Goal: Register for event/course

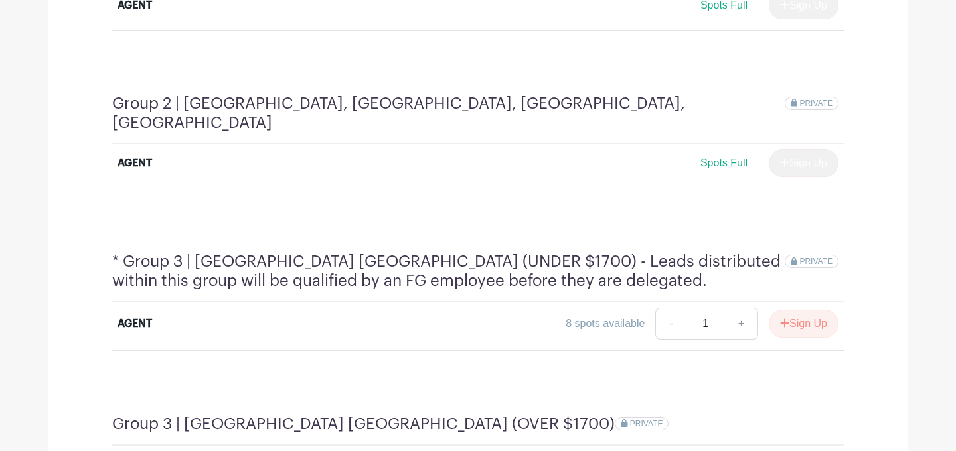
scroll to position [857, 0]
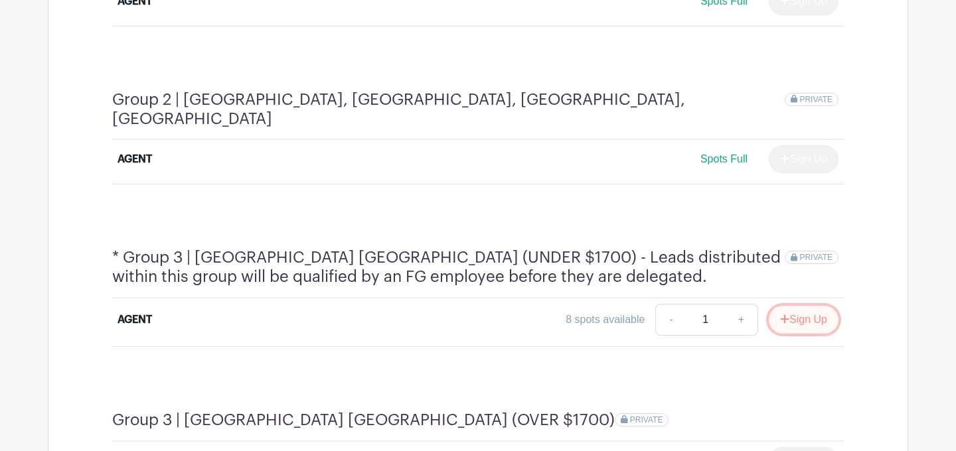
click at [804, 306] on button "Sign Up" at bounding box center [804, 320] width 70 height 28
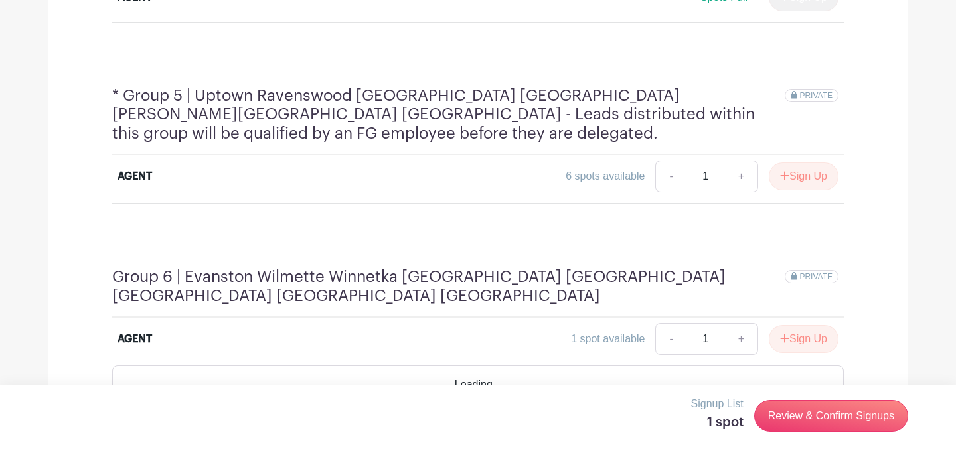
scroll to position [1469, 0]
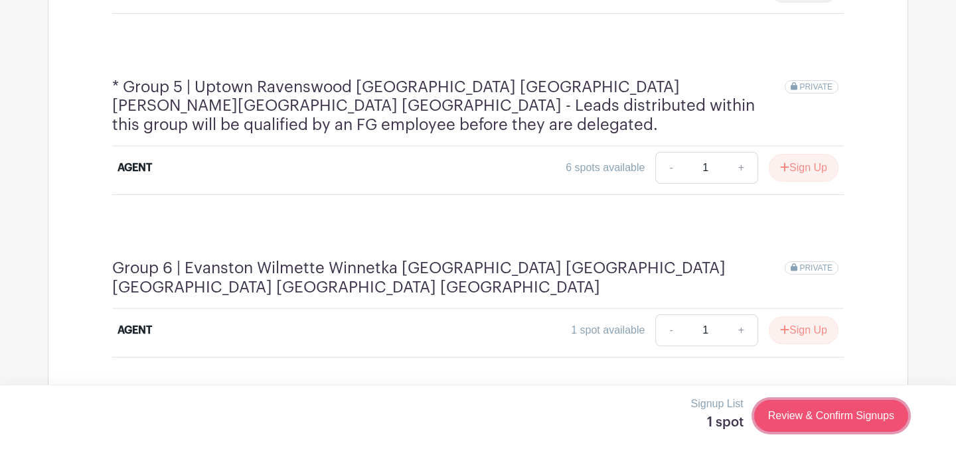
click at [832, 416] on link "Review & Confirm Signups" at bounding box center [831, 416] width 154 height 32
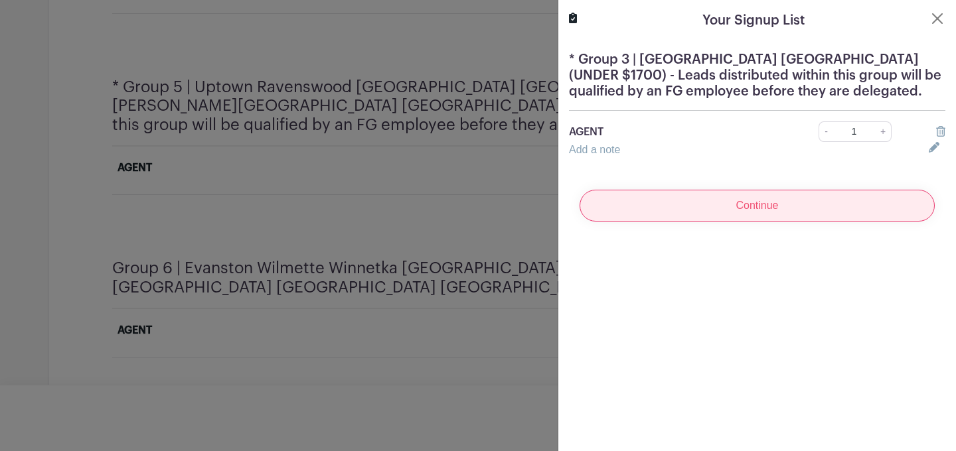
click at [762, 204] on input "Continue" at bounding box center [756, 206] width 355 height 32
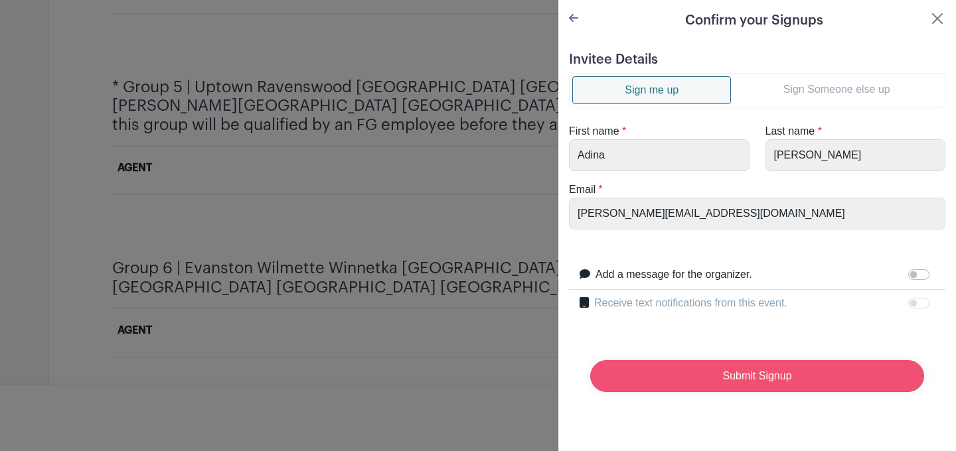
click at [731, 382] on input "Submit Signup" at bounding box center [757, 376] width 334 height 32
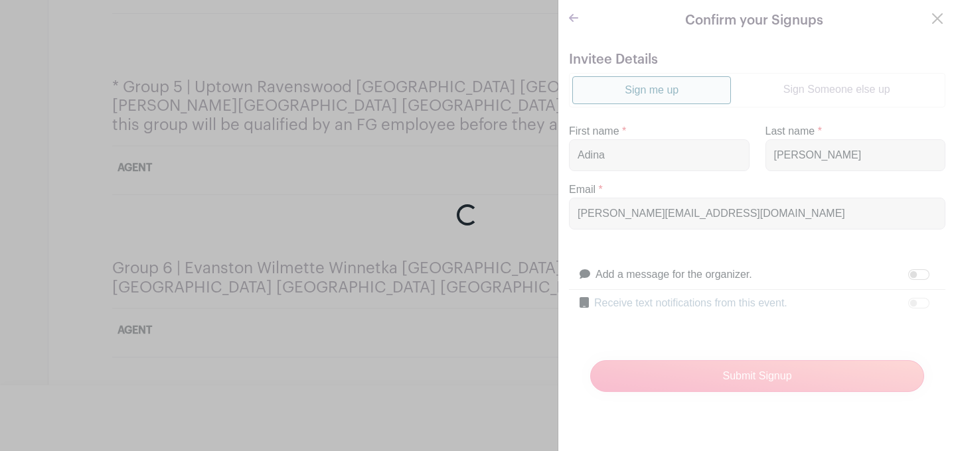
scroll to position [1497, 0]
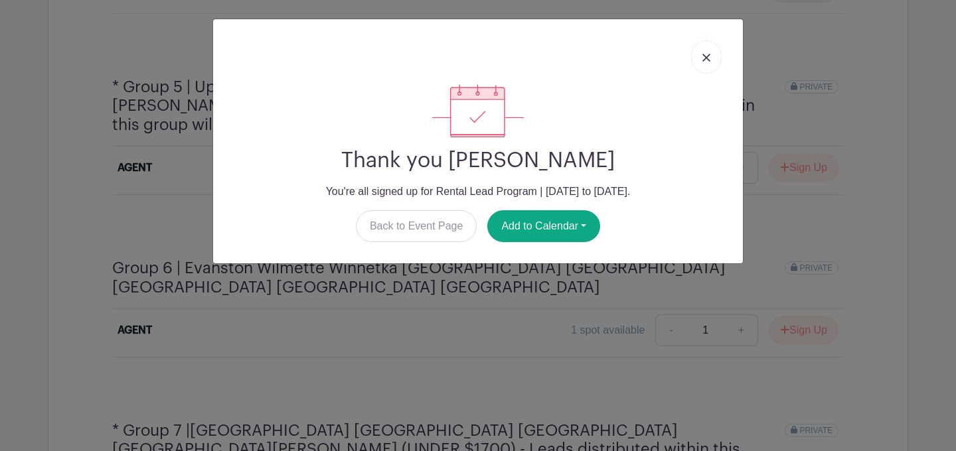
click at [703, 63] on link at bounding box center [706, 56] width 31 height 33
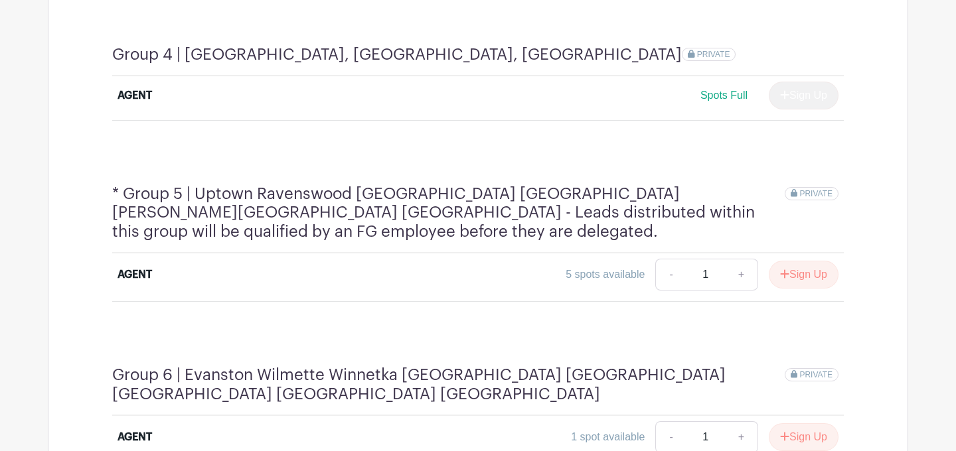
scroll to position [1382, 0]
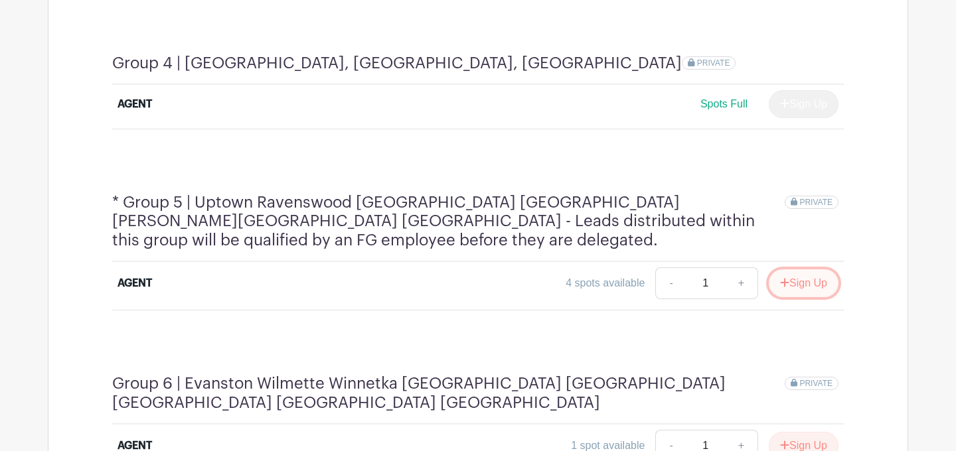
click at [816, 269] on button "Sign Up" at bounding box center [804, 283] width 70 height 28
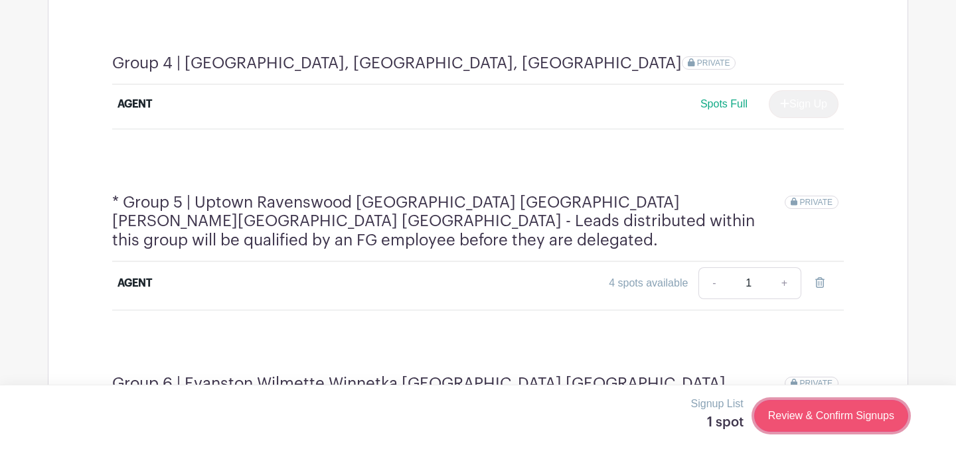
click at [840, 417] on link "Review & Confirm Signups" at bounding box center [831, 416] width 154 height 32
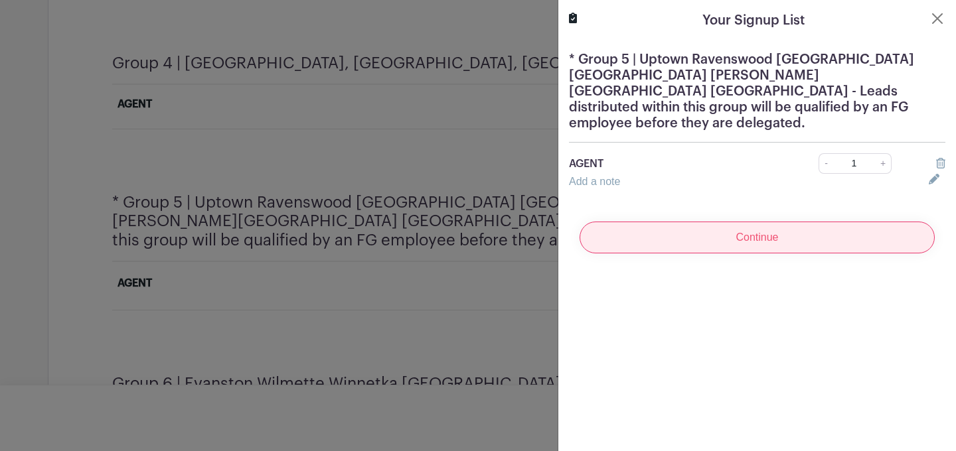
click at [795, 234] on input "Continue" at bounding box center [756, 238] width 355 height 32
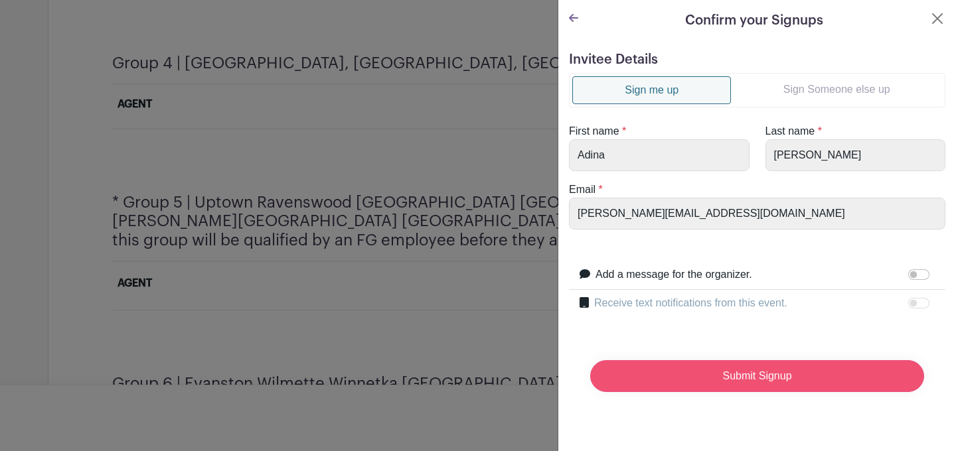
click at [705, 382] on input "Submit Signup" at bounding box center [757, 376] width 334 height 32
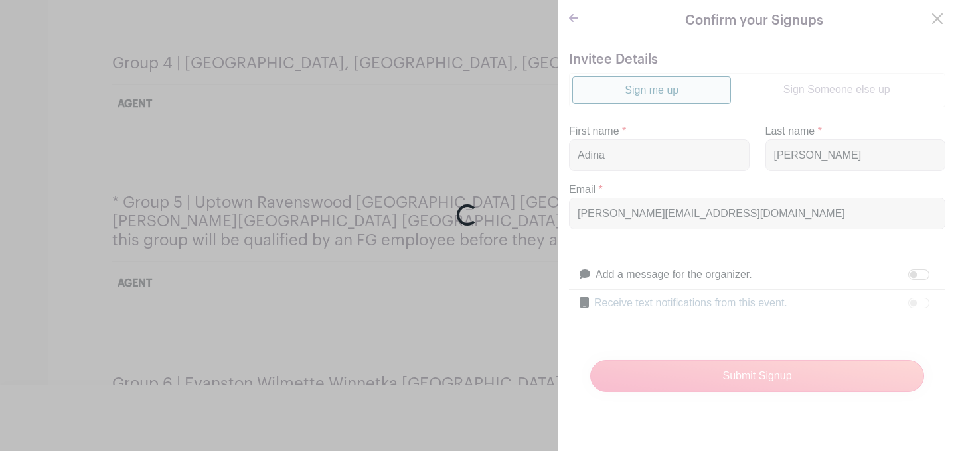
scroll to position [1378, 0]
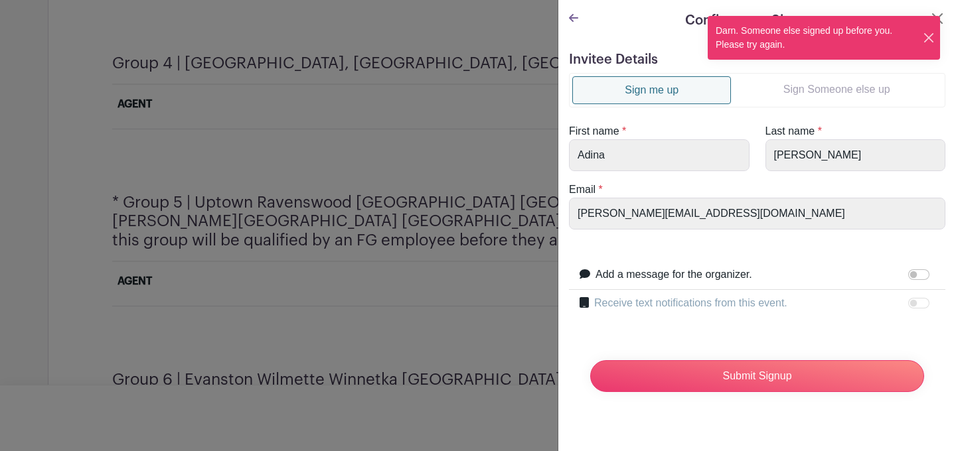
click at [928, 41] on button "Close" at bounding box center [928, 38] width 12 height 14
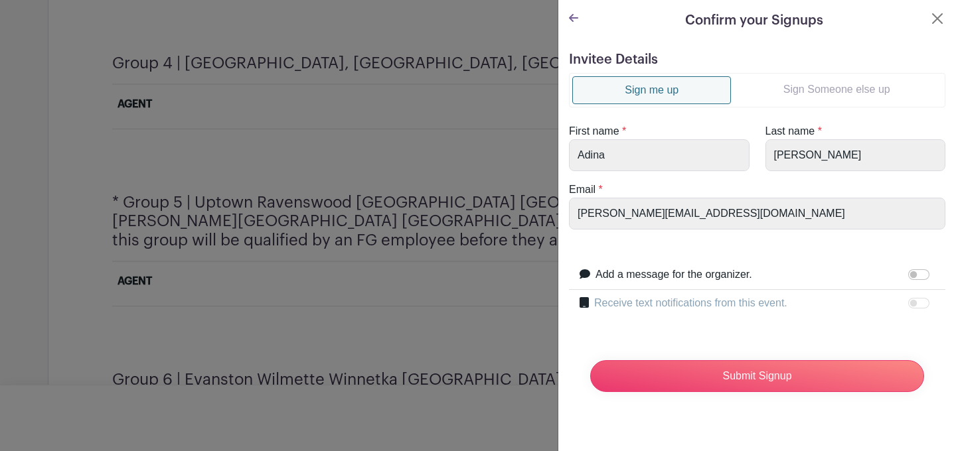
click at [569, 19] on icon at bounding box center [573, 18] width 9 height 11
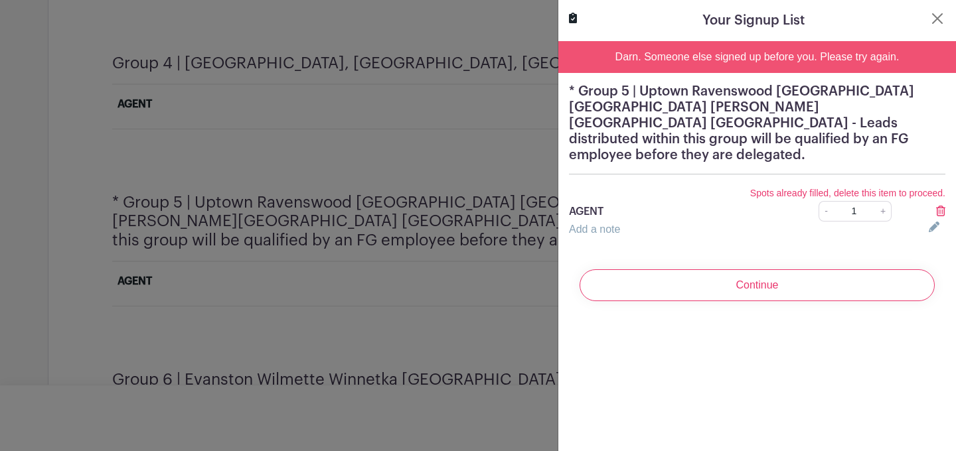
click at [938, 206] on icon at bounding box center [940, 211] width 9 height 11
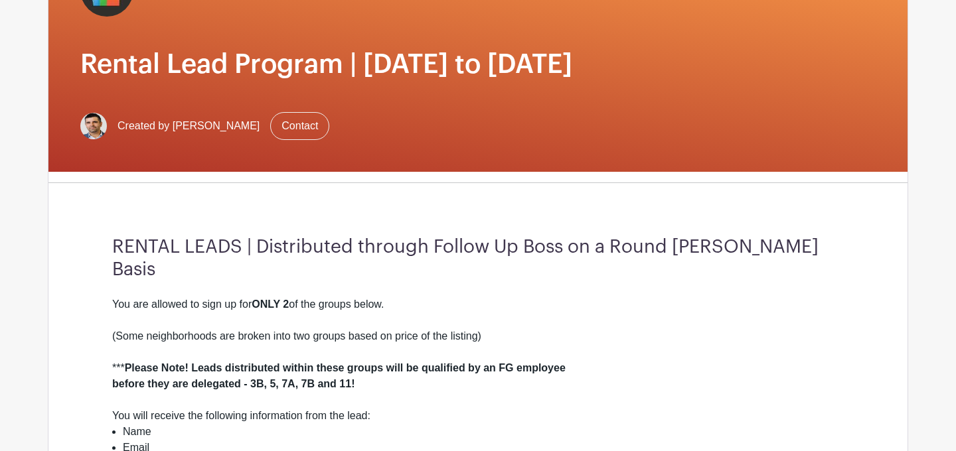
scroll to position [0, 0]
